Goal: Task Accomplishment & Management: Complete application form

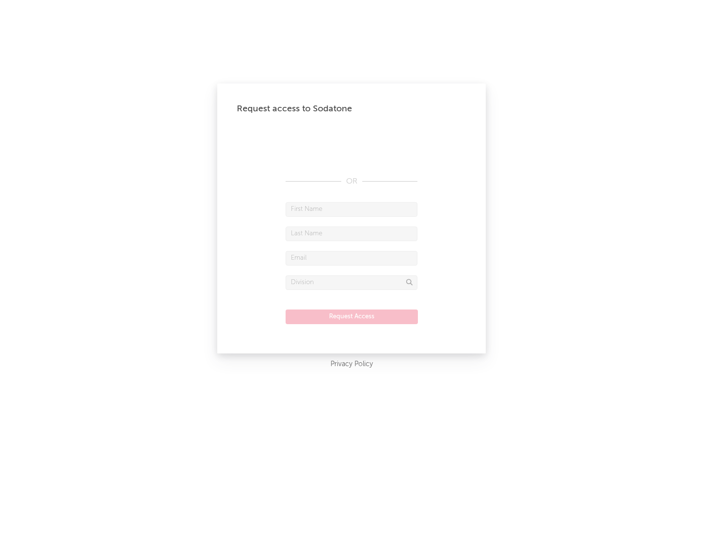
click at [351, 209] on input "text" at bounding box center [351, 209] width 132 height 15
type input "[PERSON_NAME]"
click at [351, 233] on input "text" at bounding box center [351, 233] width 132 height 15
type input "[PERSON_NAME]"
click at [351, 258] on input "text" at bounding box center [351, 258] width 132 height 15
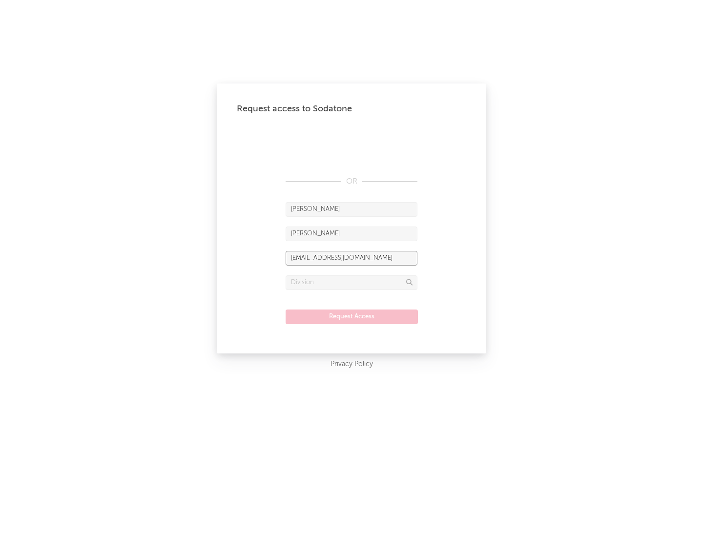
type input "[EMAIL_ADDRESS][DOMAIN_NAME]"
click at [351, 282] on input "text" at bounding box center [351, 282] width 132 height 15
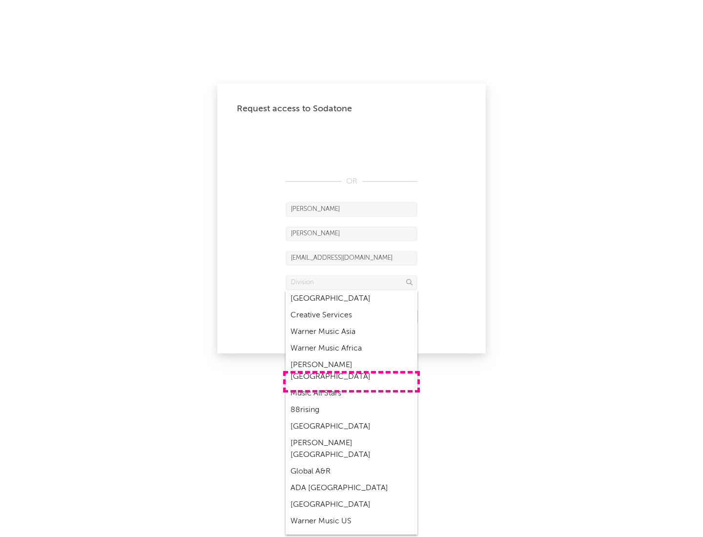
click at [351, 385] on div "Music All Stars" at bounding box center [351, 393] width 132 height 17
type input "Music All Stars"
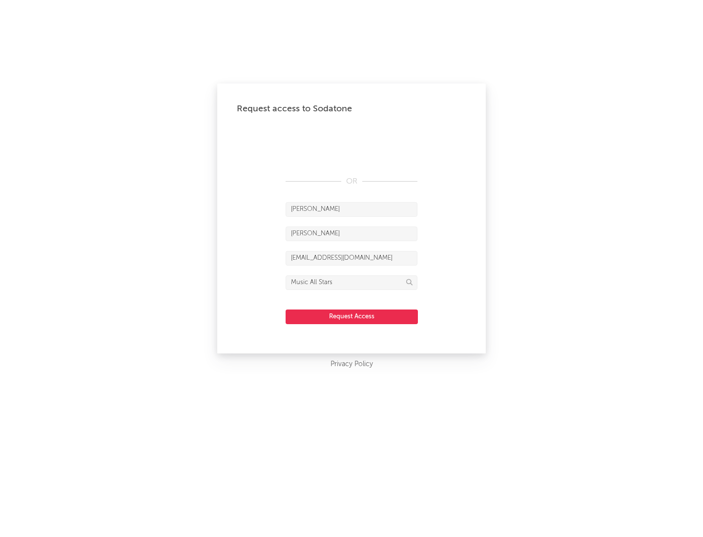
click at [351, 316] on button "Request Access" at bounding box center [351, 316] width 132 height 15
